Goal: Information Seeking & Learning: Learn about a topic

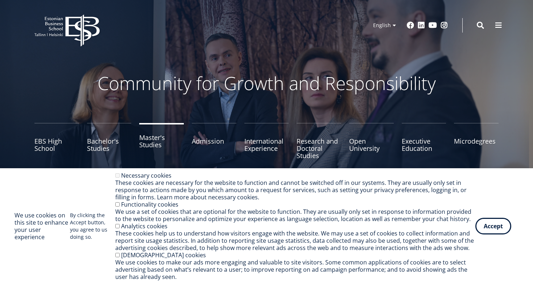
click at [153, 141] on link "Master's Studies" at bounding box center [161, 141] width 45 height 36
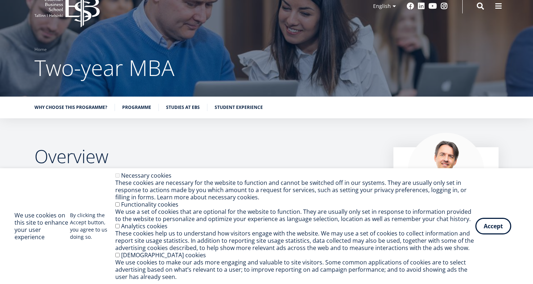
scroll to position [24, 0]
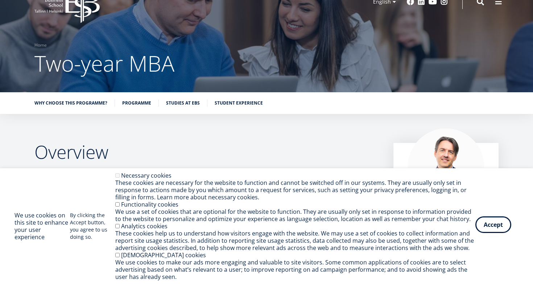
click at [502, 221] on button "Accept" at bounding box center [493, 225] width 36 height 17
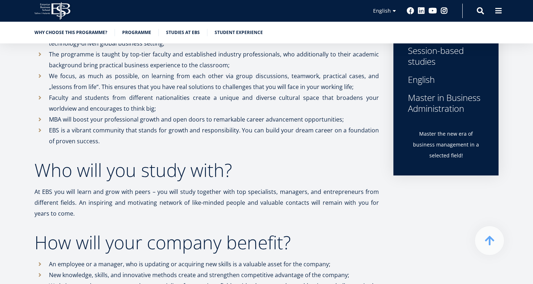
scroll to position [377, 0]
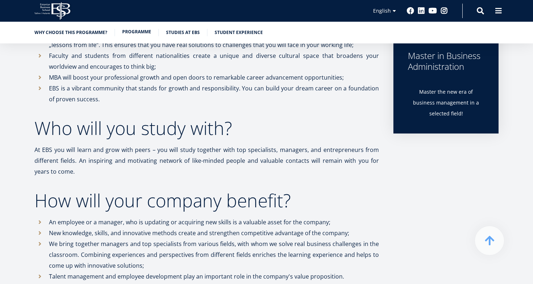
click at [141, 32] on link "Programme" at bounding box center [136, 31] width 29 height 7
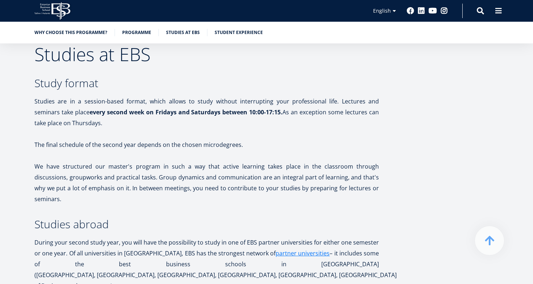
scroll to position [1251, 0]
